Goal: Share content: Share content

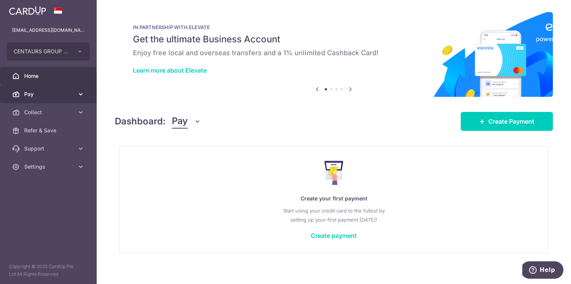
click at [80, 92] on icon at bounding box center [81, 94] width 8 height 8
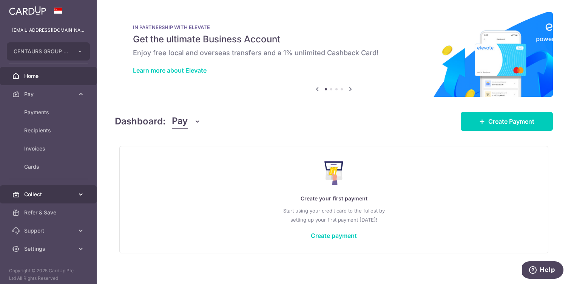
click at [78, 192] on icon at bounding box center [81, 194] width 8 height 8
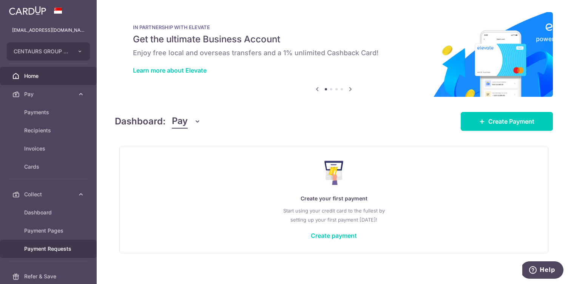
click at [56, 250] on span "Payment Requests" at bounding box center [49, 249] width 50 height 8
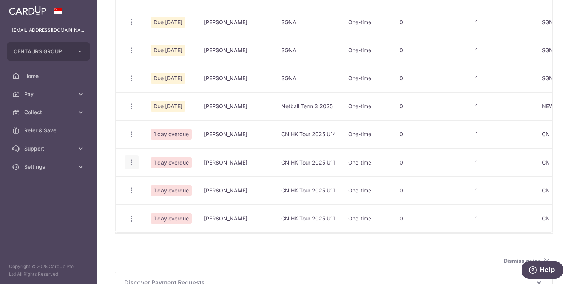
click at [130, 162] on icon "button" at bounding box center [132, 162] width 8 height 8
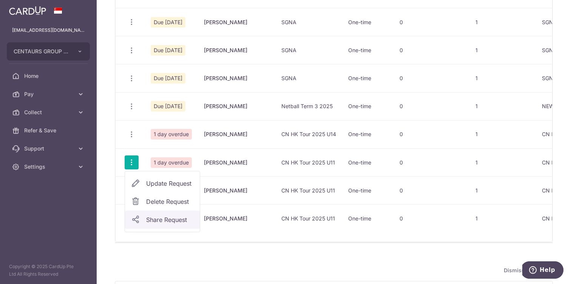
click at [174, 220] on span "Share Request" at bounding box center [170, 219] width 48 height 9
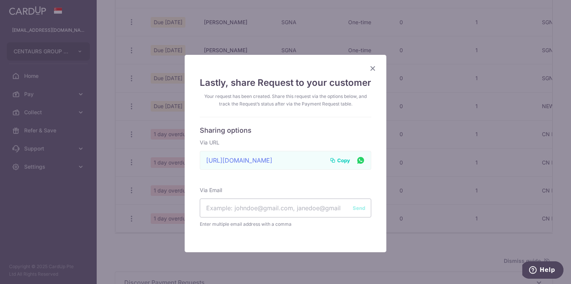
click at [344, 158] on span "Copy" at bounding box center [343, 160] width 13 height 8
click at [373, 67] on icon "Close" at bounding box center [372, 67] width 9 height 9
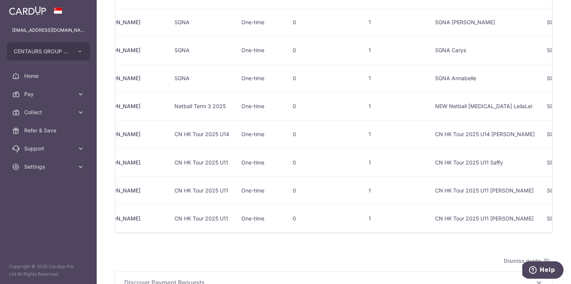
scroll to position [0, 9]
